Goal: Information Seeking & Learning: Get advice/opinions

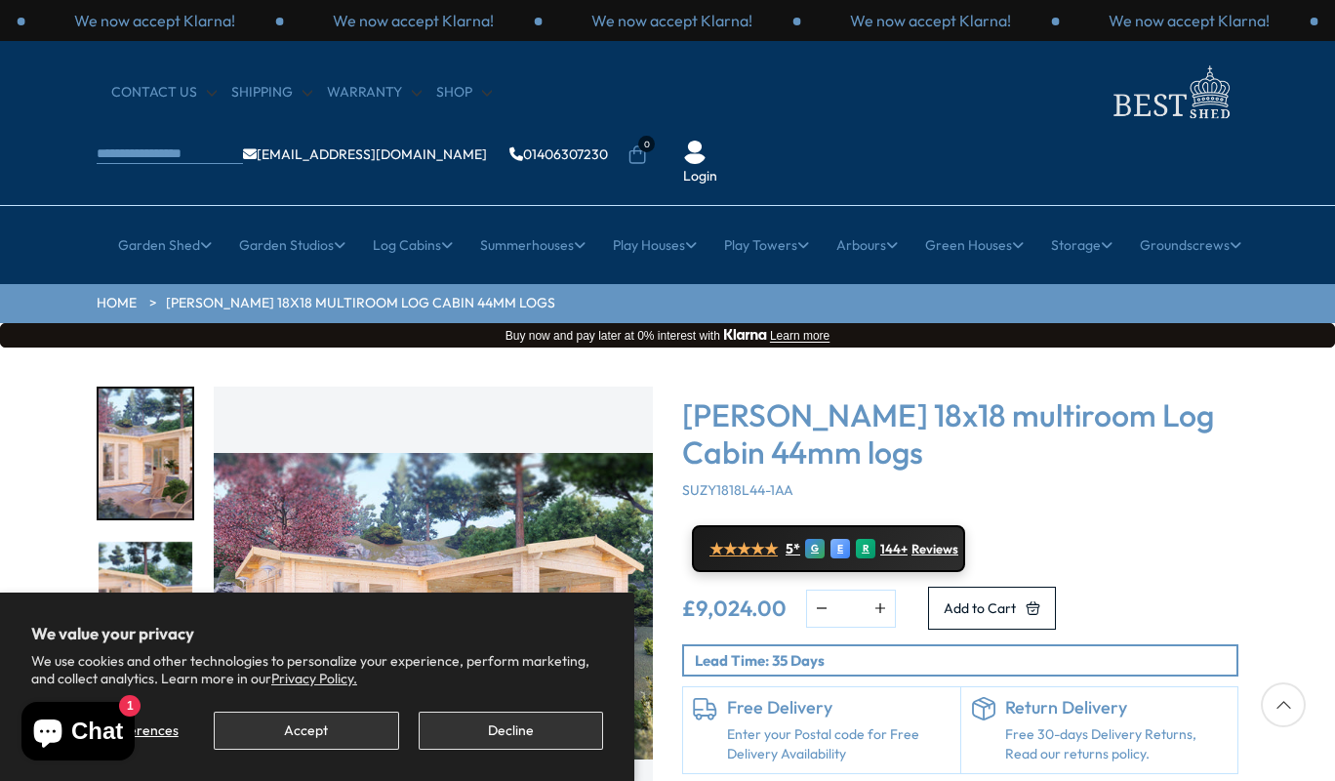
click at [963, 525] on link "★★★★★ 5* G E R 144+ Reviews" at bounding box center [828, 548] width 273 height 47
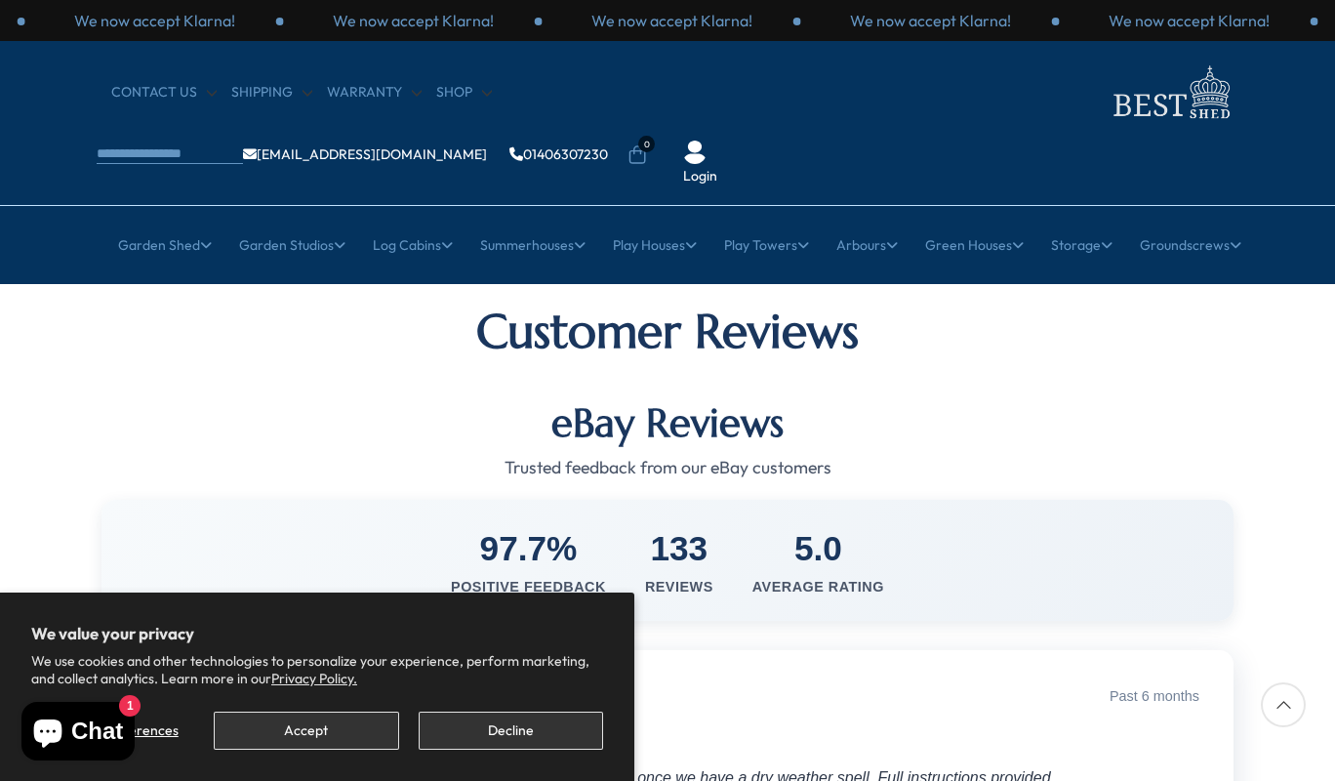
click at [718, 206] on div "× [GEOGRAPHIC_DATA] [GEOGRAPHIC_DATA] All Sheds Wooden Sheds 6ft 8ft" at bounding box center [667, 245] width 1335 height 78
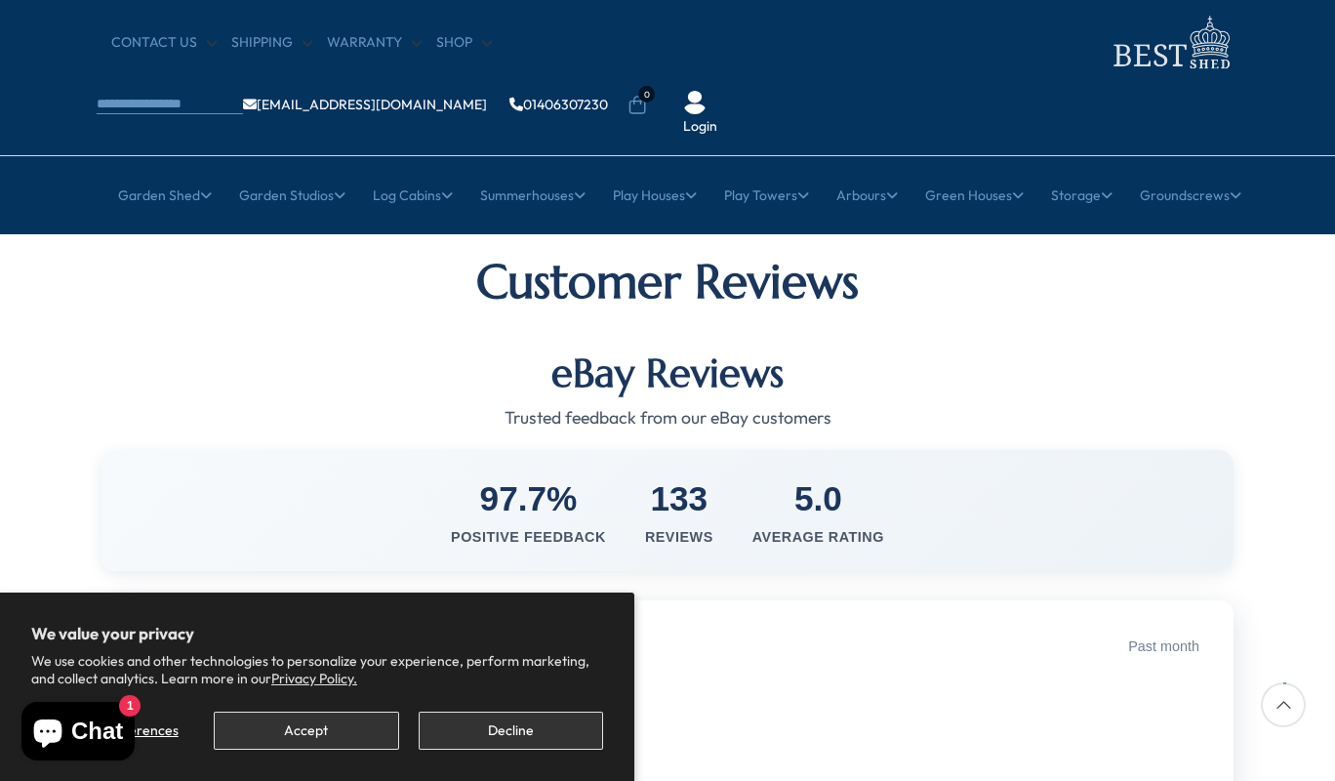
scroll to position [62, 0]
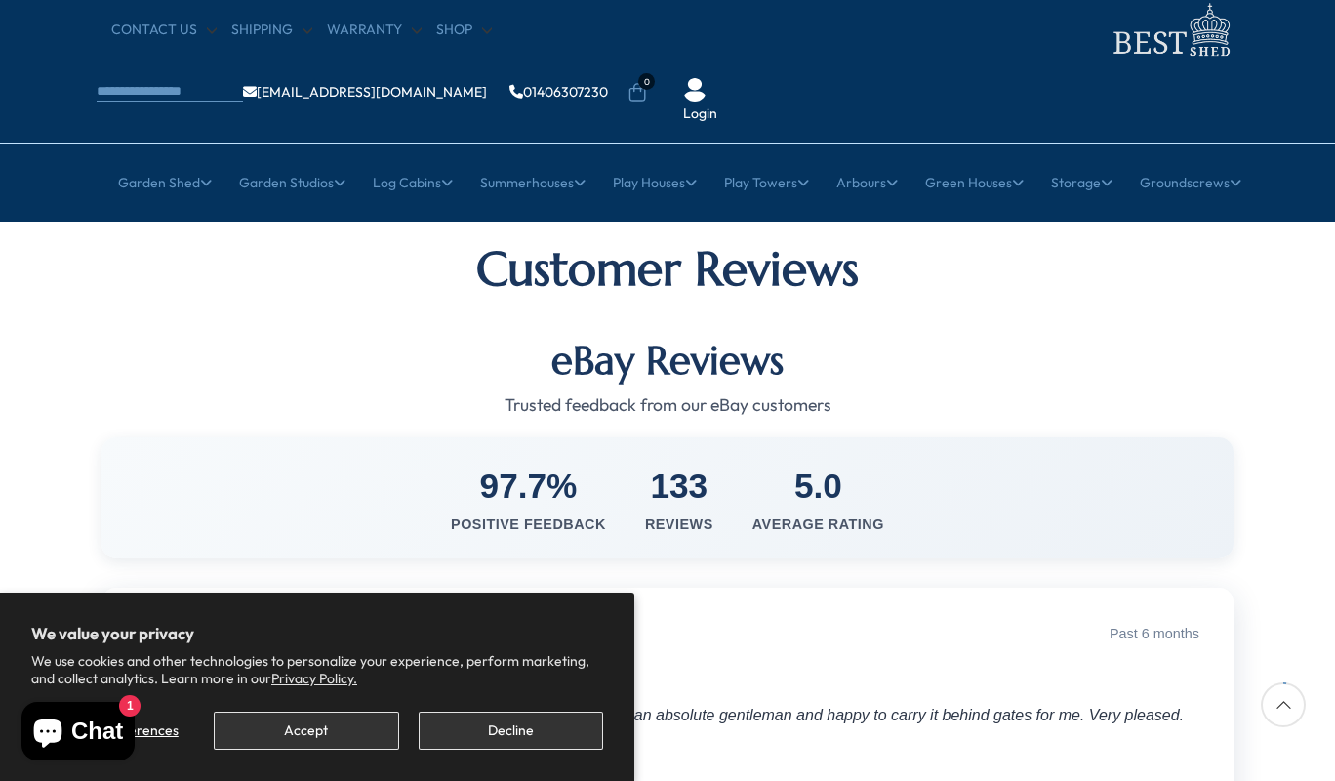
click at [781, 518] on div "eBay Reviews Trusted feedback from our eBay customers 97.7% Positive Feedback 1…" at bounding box center [667, 709] width 1132 height 744
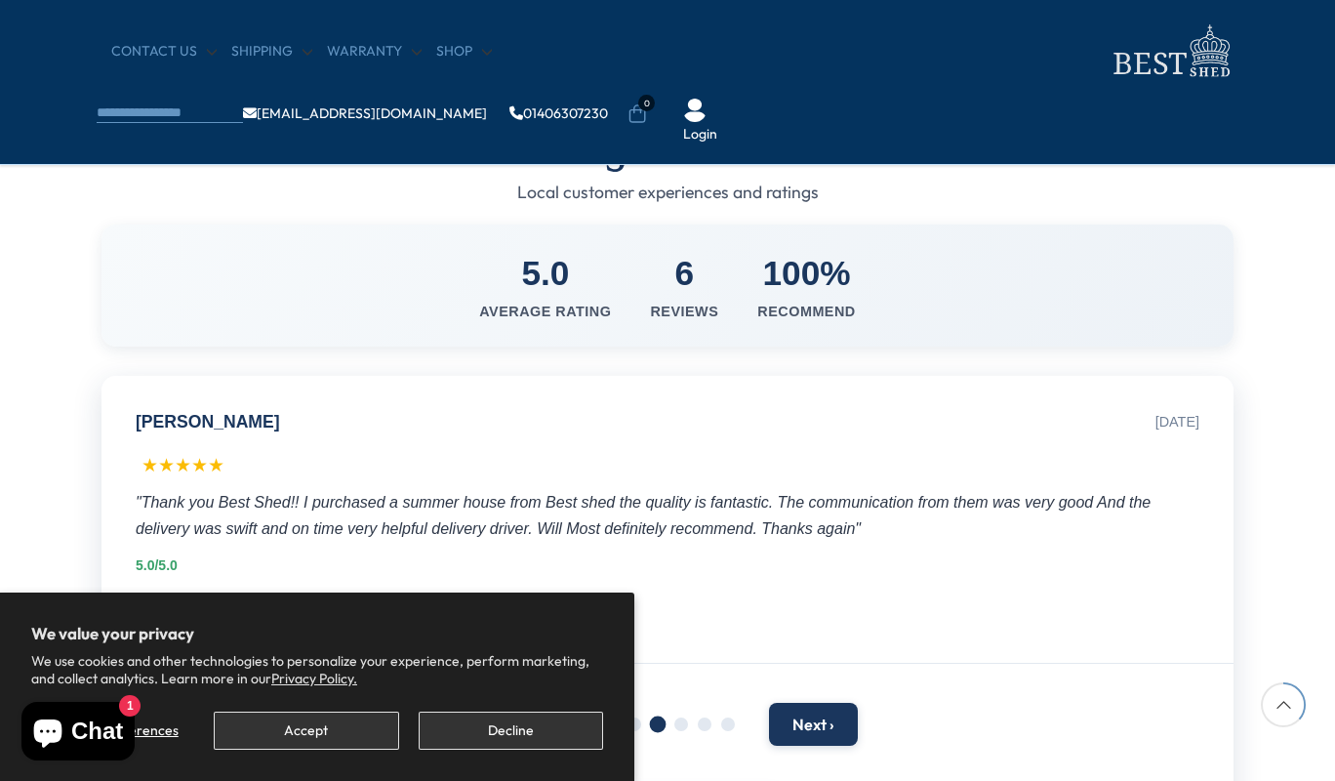
scroll to position [950, 0]
